Goal: Information Seeking & Learning: Learn about a topic

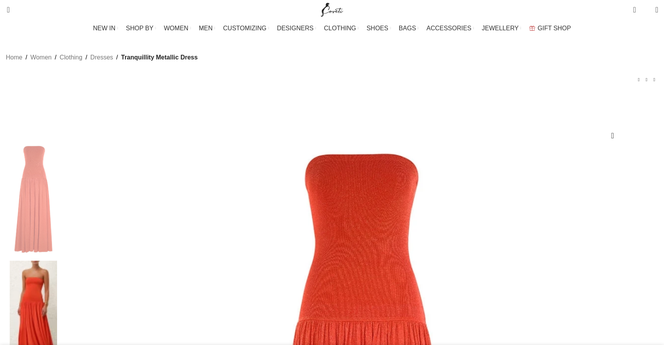
click at [57, 261] on img at bounding box center [33, 317] width 47 height 113
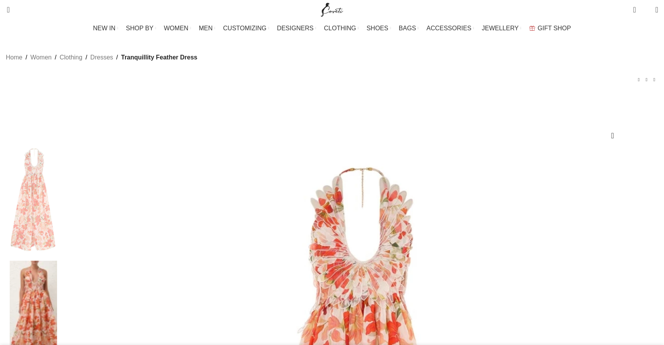
click at [57, 261] on img at bounding box center [33, 317] width 47 height 113
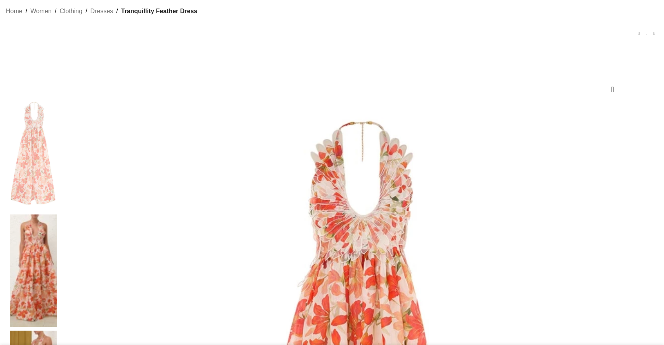
scroll to position [61, 0]
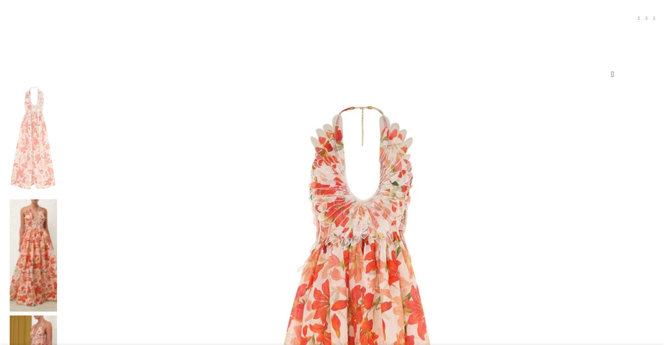
click at [57, 199] on img at bounding box center [33, 255] width 47 height 113
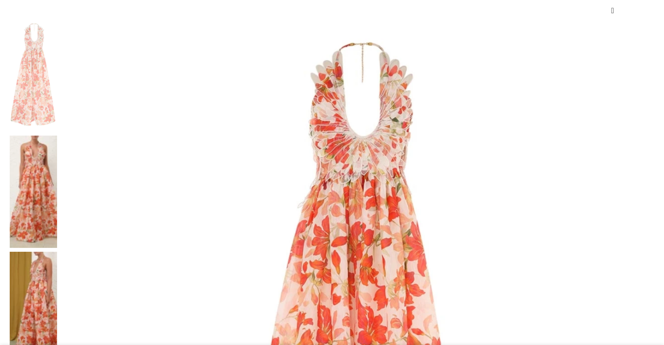
scroll to position [126, 0]
click at [57, 251] on img at bounding box center [33, 307] width 47 height 113
click at [57, 135] on img at bounding box center [33, 191] width 47 height 113
click at [57, 251] on img at bounding box center [33, 307] width 47 height 113
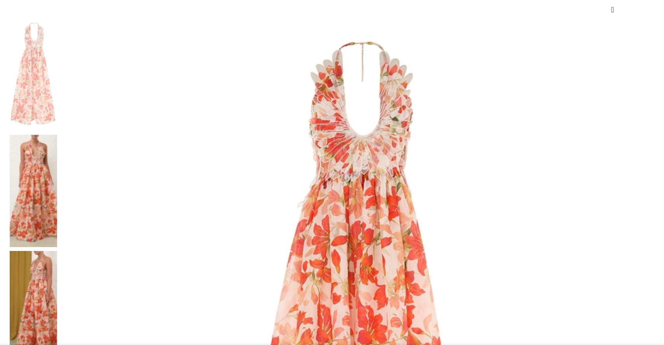
scroll to position [0, 82]
click at [57, 135] on img at bounding box center [33, 191] width 47 height 113
click at [274, 113] on img at bounding box center [357, 314] width 593 height 593
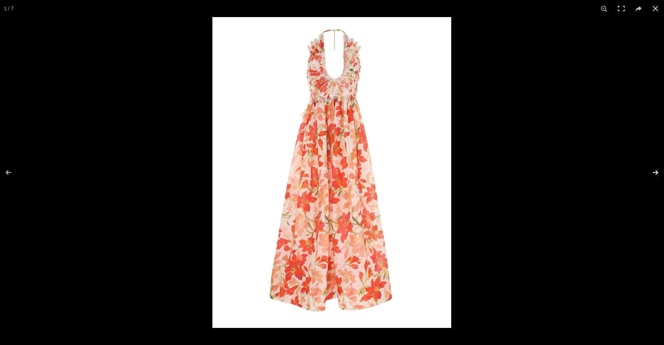
click at [656, 175] on button at bounding box center [650, 172] width 27 height 39
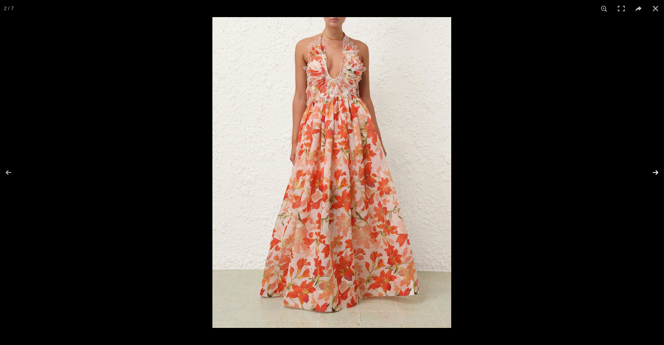
click at [655, 172] on button at bounding box center [650, 172] width 27 height 39
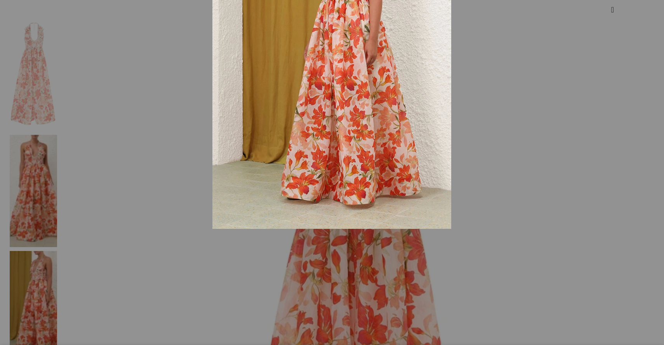
drag, startPoint x: 352, startPoint y: 132, endPoint x: 369, endPoint y: 114, distance: 24.5
click at [369, 114] on img at bounding box center [331, 73] width 239 height 311
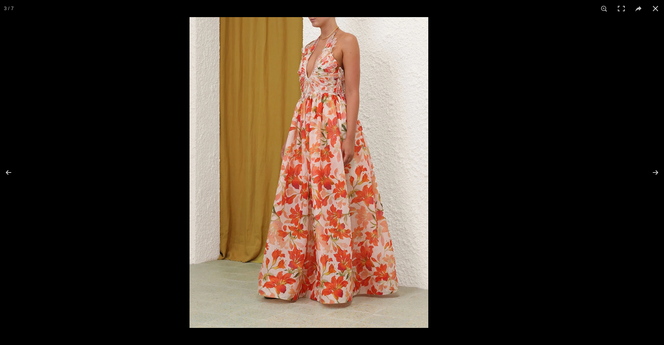
drag, startPoint x: 345, startPoint y: 95, endPoint x: 328, endPoint y: 104, distance: 19.5
click at [328, 104] on img at bounding box center [308, 172] width 239 height 311
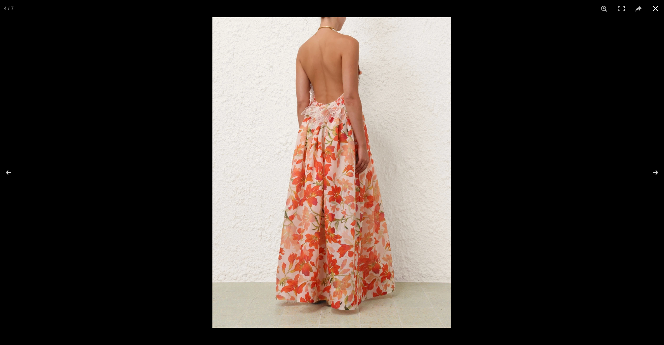
scroll to position [0, 163]
click at [10, 168] on button at bounding box center [13, 172] width 27 height 39
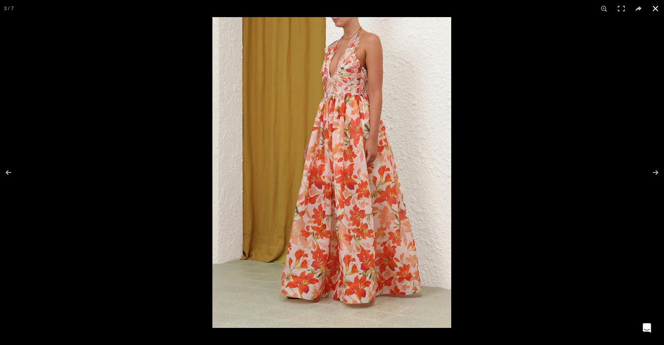
scroll to position [0, 0]
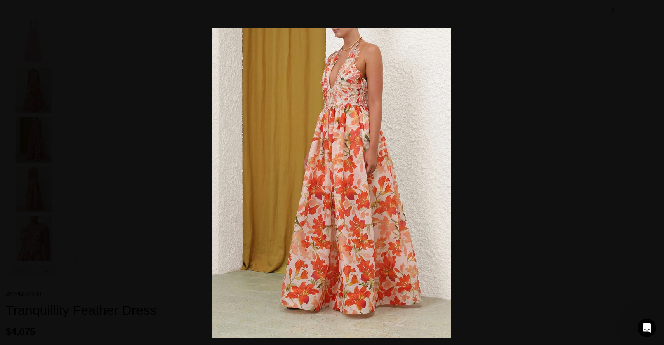
drag, startPoint x: 298, startPoint y: 74, endPoint x: 283, endPoint y: 65, distance: 17.5
click at [283, 65] on img at bounding box center [331, 183] width 239 height 311
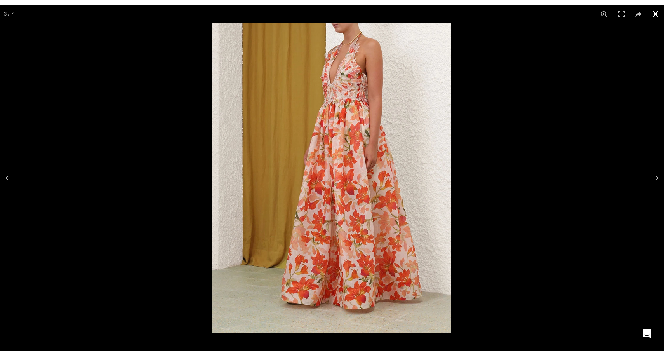
scroll to position [0, 899]
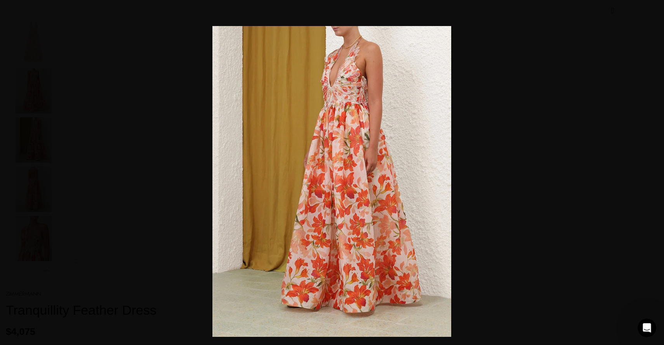
drag, startPoint x: 347, startPoint y: 76, endPoint x: 332, endPoint y: 73, distance: 14.6
click at [332, 73] on img at bounding box center [331, 181] width 239 height 311
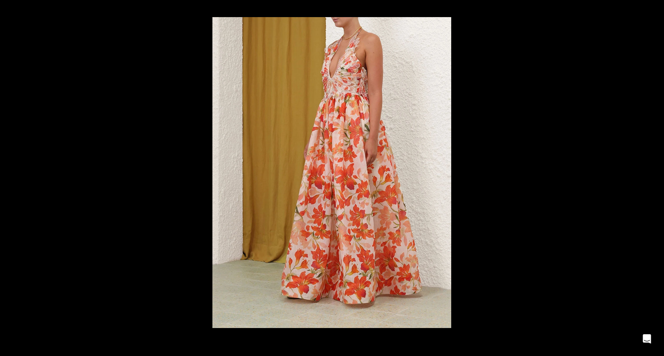
scroll to position [0, 1144]
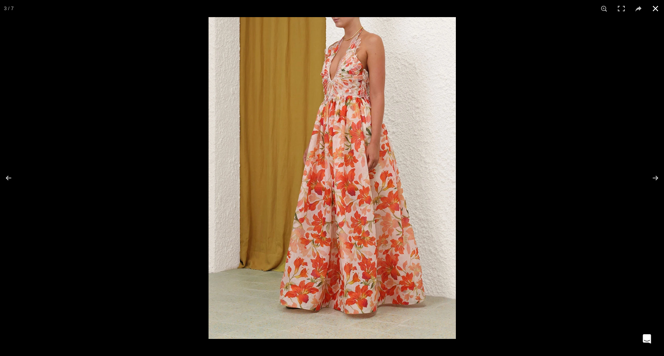
click at [475, 59] on div at bounding box center [541, 195] width 664 height 356
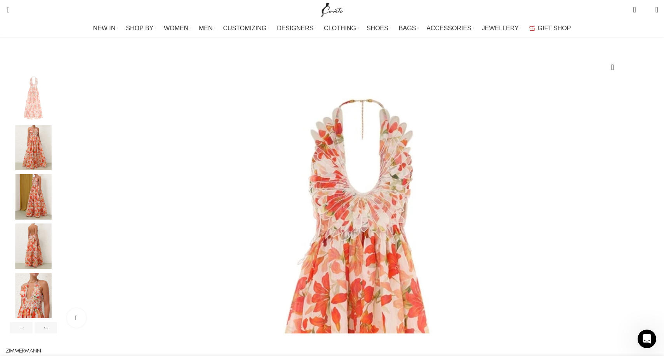
scroll to position [39, 0]
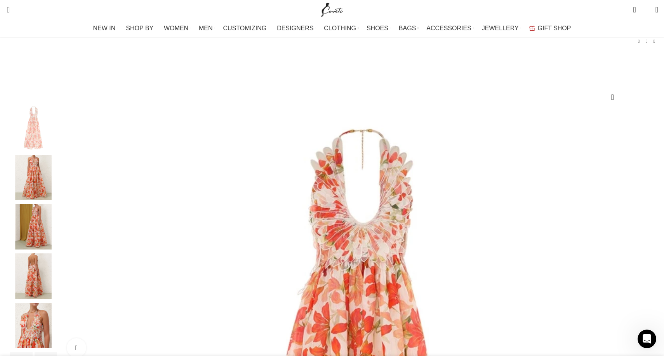
drag, startPoint x: 462, startPoint y: 107, endPoint x: 416, endPoint y: 73, distance: 57.5
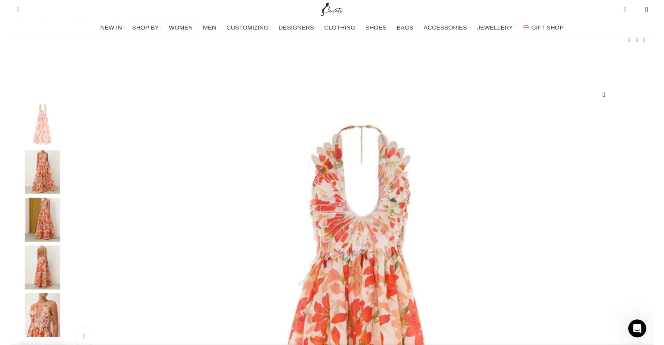
scroll to position [0, 1226]
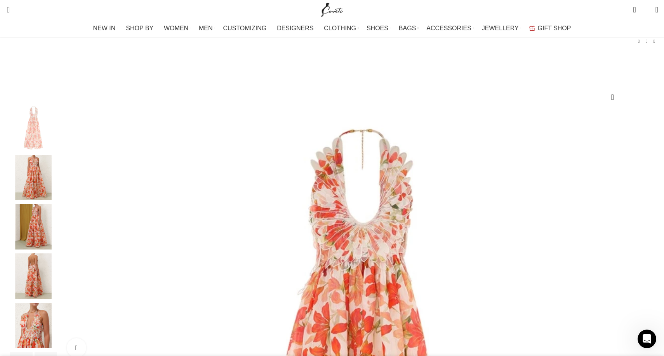
drag, startPoint x: 427, startPoint y: 83, endPoint x: 637, endPoint y: -22, distance: 234.8
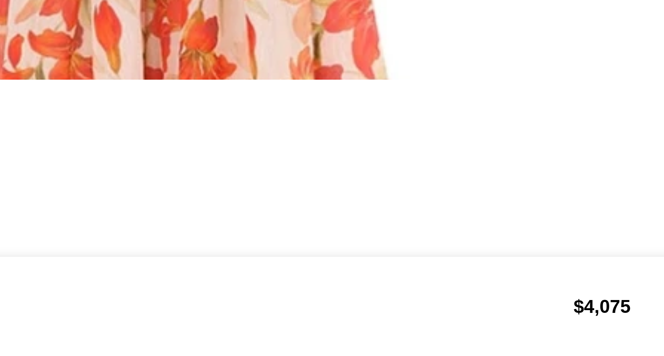
scroll to position [272, 0]
